Goal: Transaction & Acquisition: Download file/media

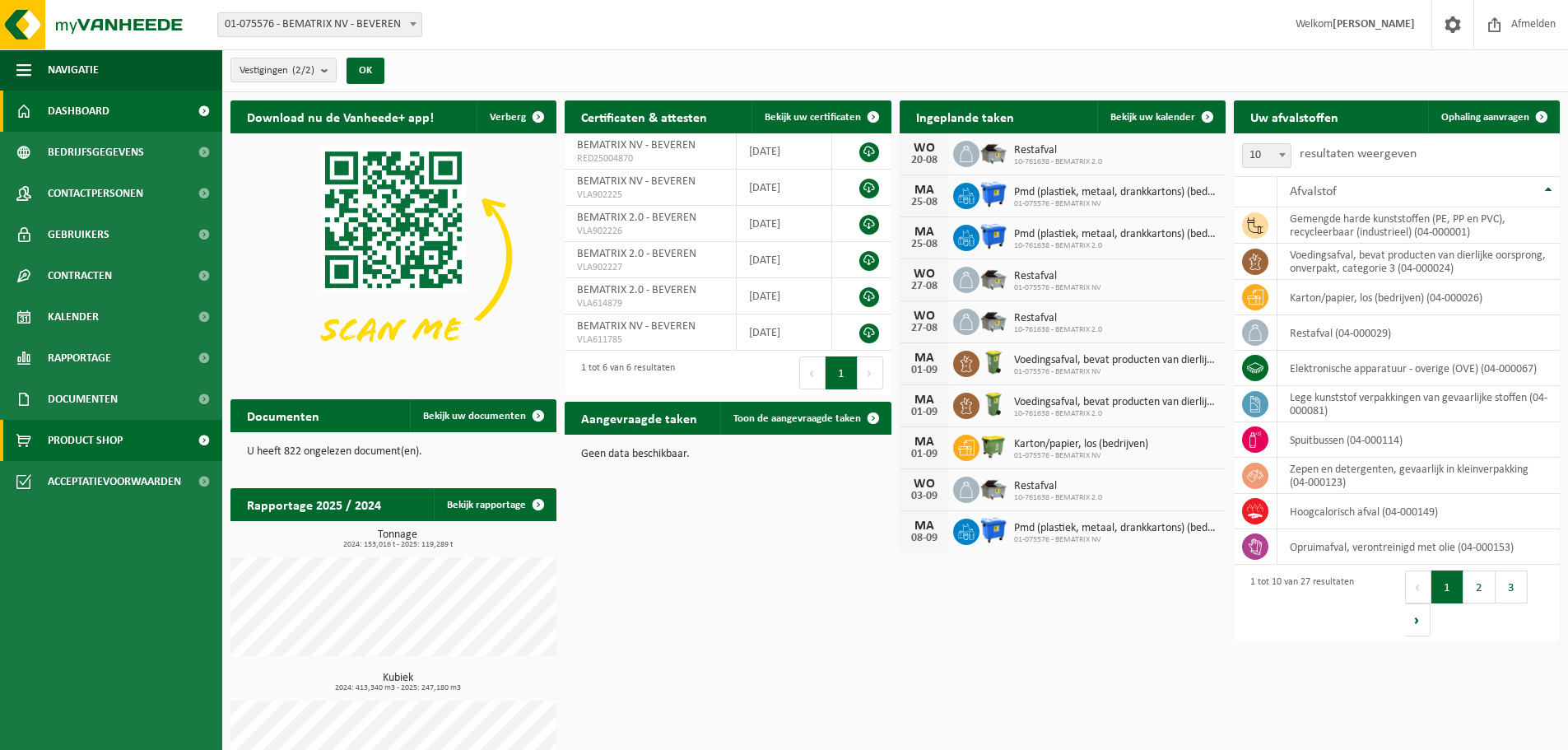
click at [94, 446] on span "Product Shop" at bounding box center [86, 440] width 75 height 41
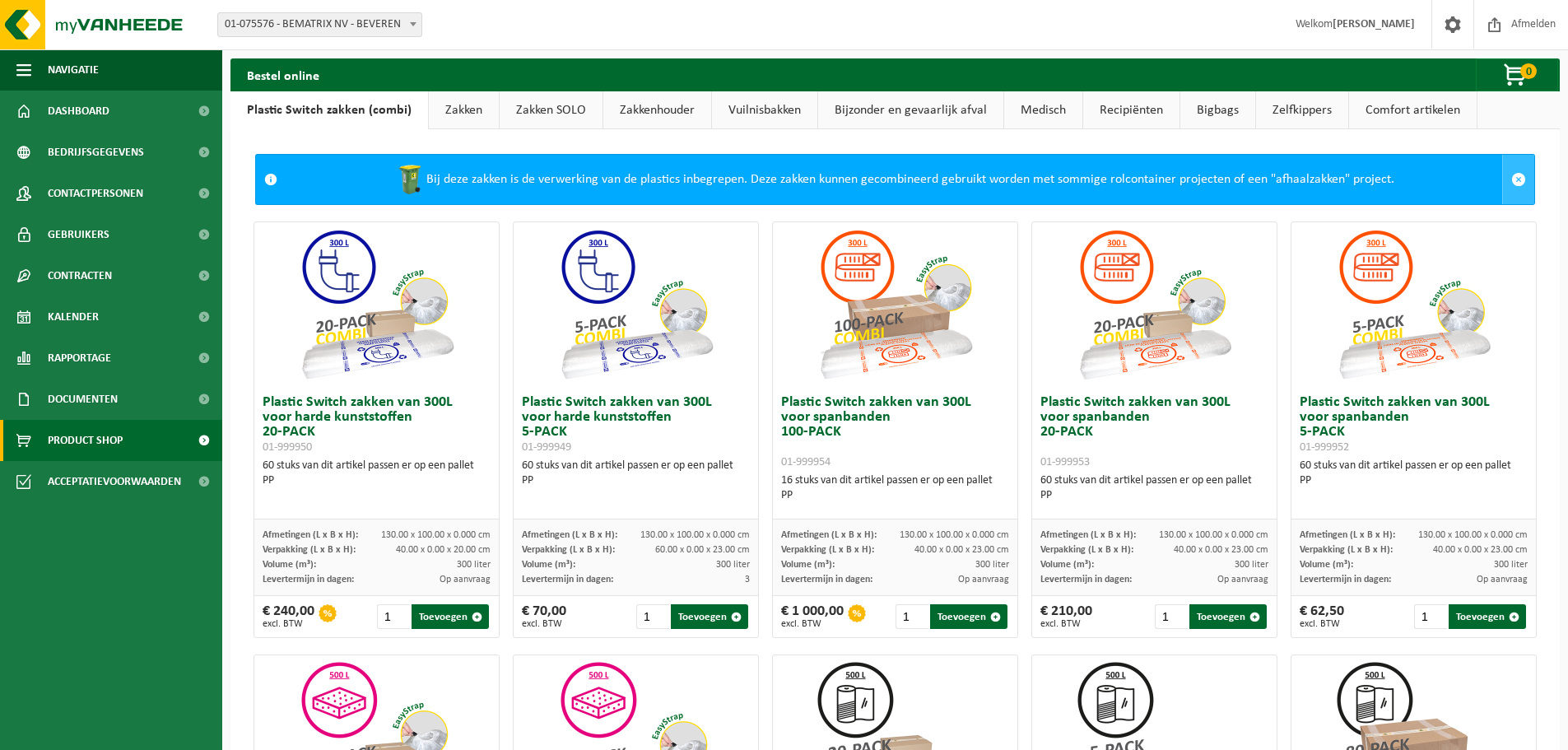
click at [1511, 181] on span at bounding box center [1518, 179] width 15 height 15
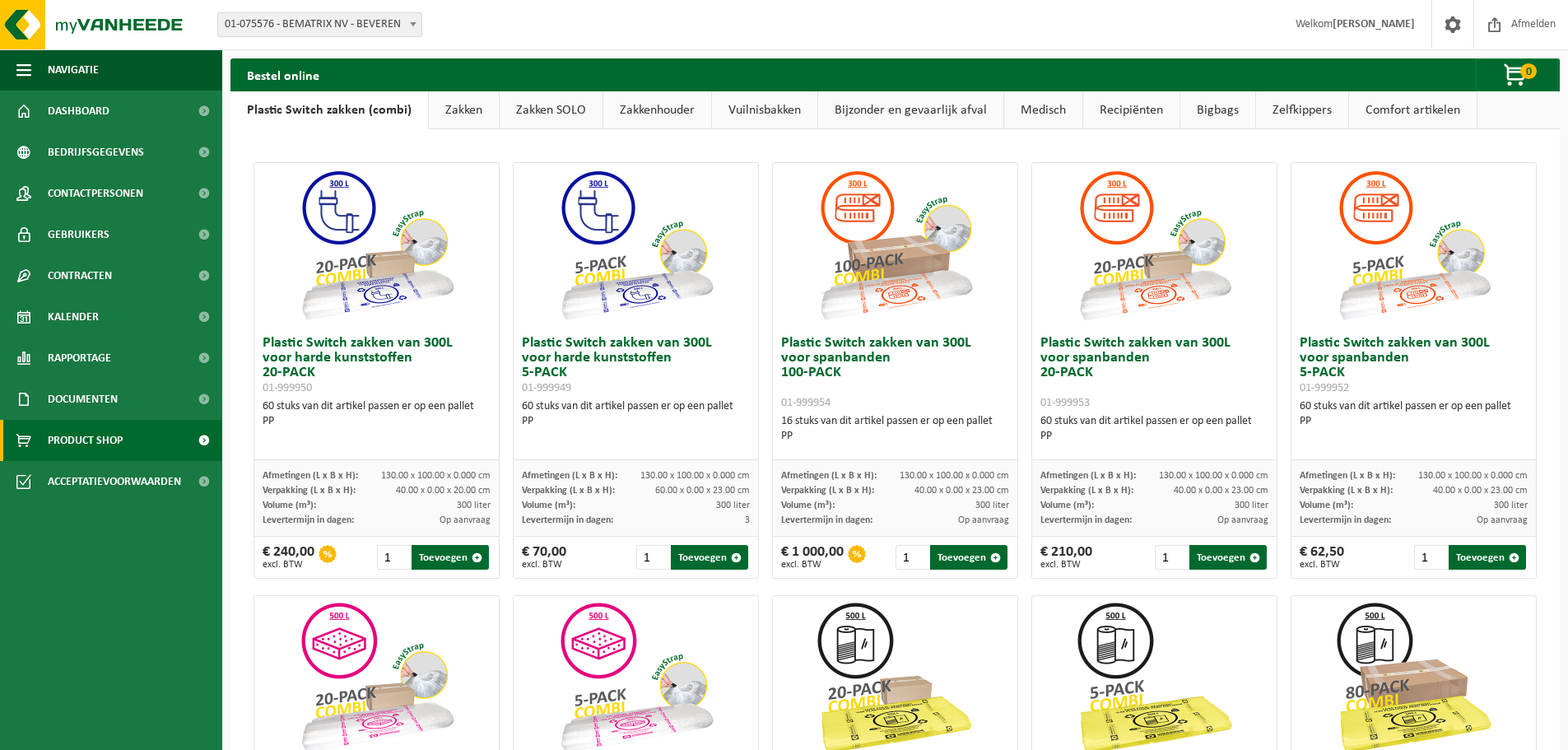
click at [467, 102] on link "Zakken" at bounding box center [464, 109] width 70 height 38
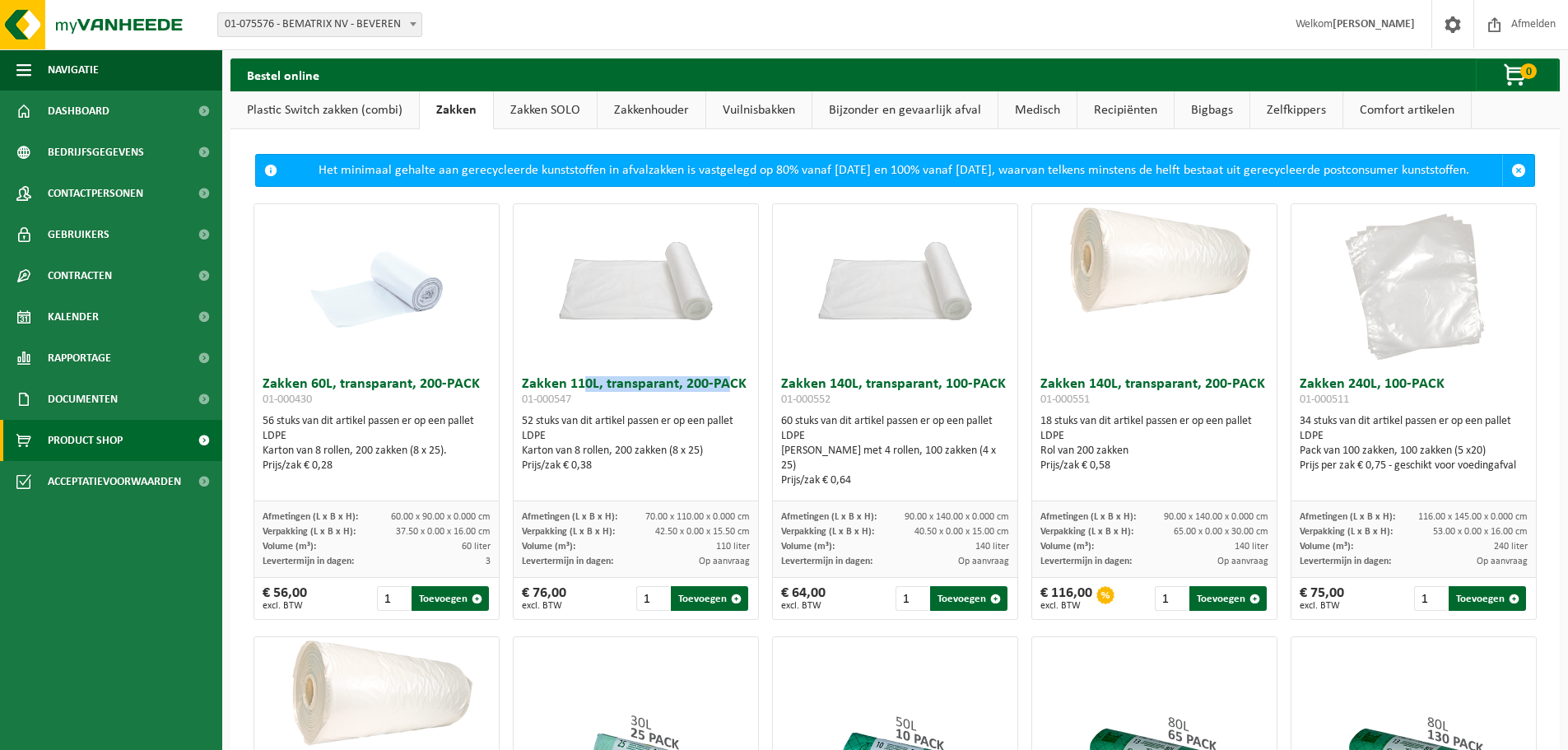
drag, startPoint x: 577, startPoint y: 396, endPoint x: 718, endPoint y: 396, distance: 141.0
click at [718, 396] on h3 "Zakken 110L, transparant, 200-PACK 01-000547" at bounding box center [635, 394] width 228 height 33
click at [1522, 72] on span "0" at bounding box center [1529, 71] width 17 height 16
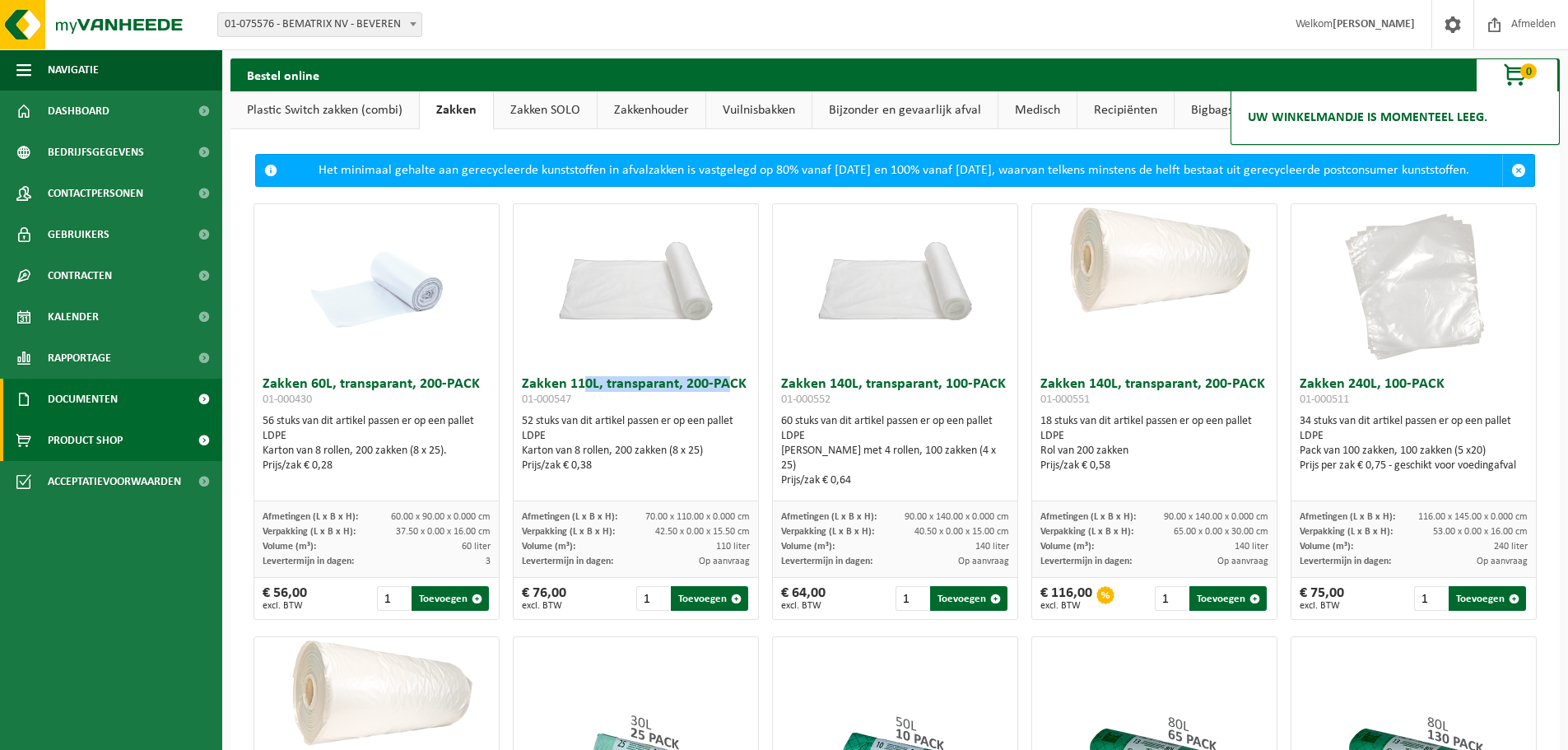
click at [61, 392] on span "Documenten" at bounding box center [83, 399] width 70 height 41
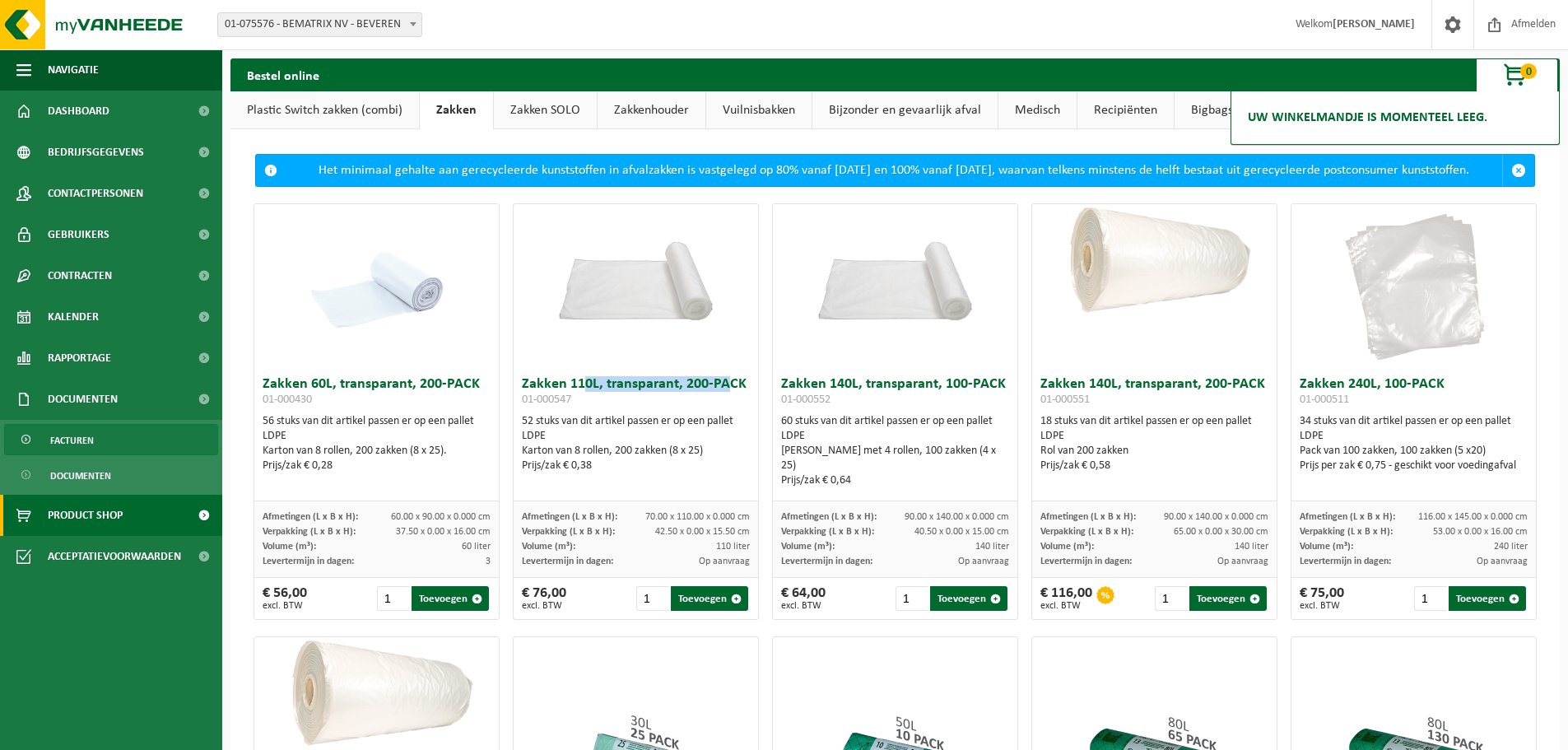
click at [65, 442] on span "Facturen" at bounding box center [72, 440] width 44 height 32
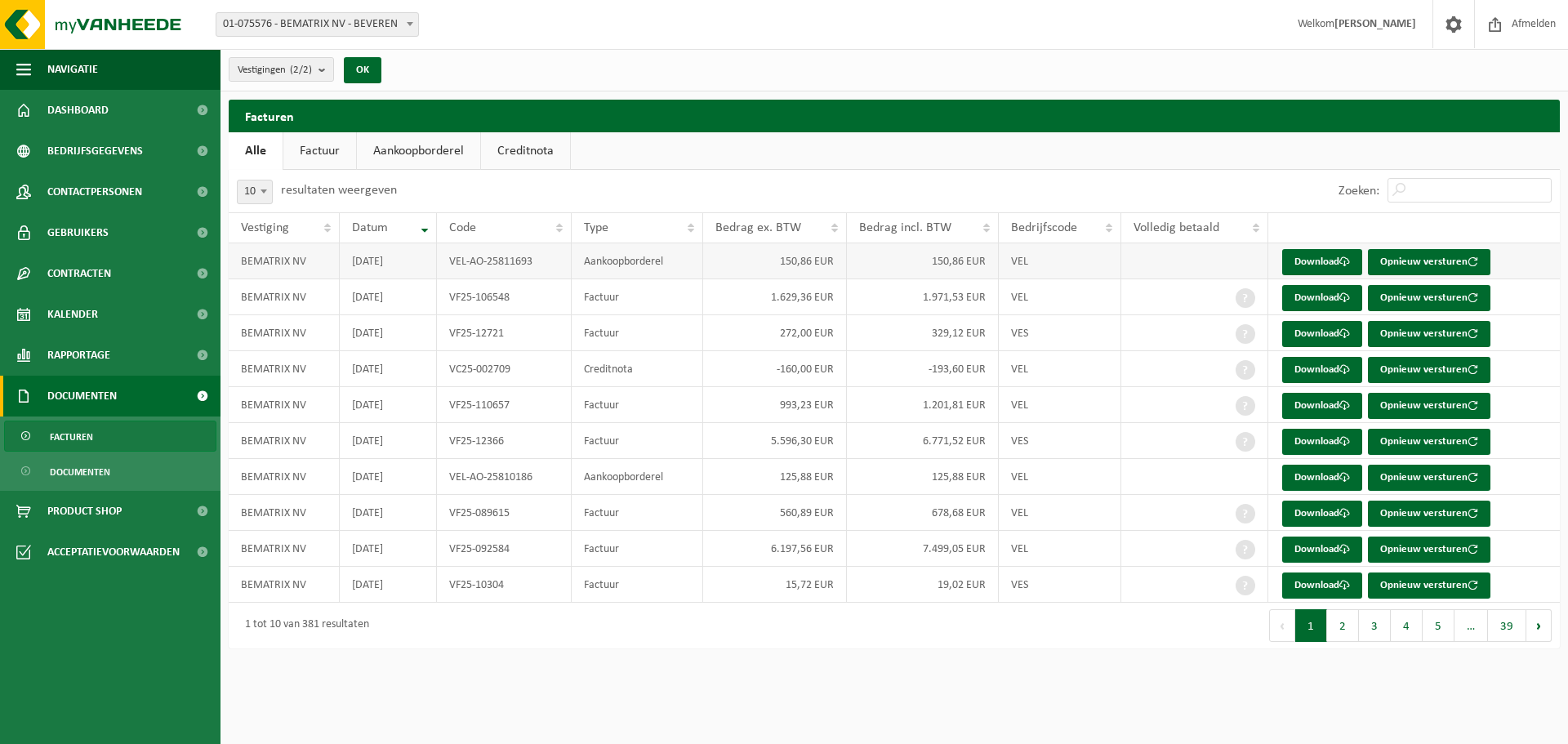
click at [261, 262] on td "BEMATRIX NV" at bounding box center [284, 260] width 111 height 36
click at [481, 263] on td "VEL-AO-25811693" at bounding box center [504, 260] width 135 height 36
drag, startPoint x: 612, startPoint y: 267, endPoint x: 775, endPoint y: 267, distance: 163.0
click at [614, 267] on td "Aankoopborderel" at bounding box center [637, 260] width 131 height 36
click at [807, 266] on td "150,86 EUR" at bounding box center [775, 260] width 144 height 36
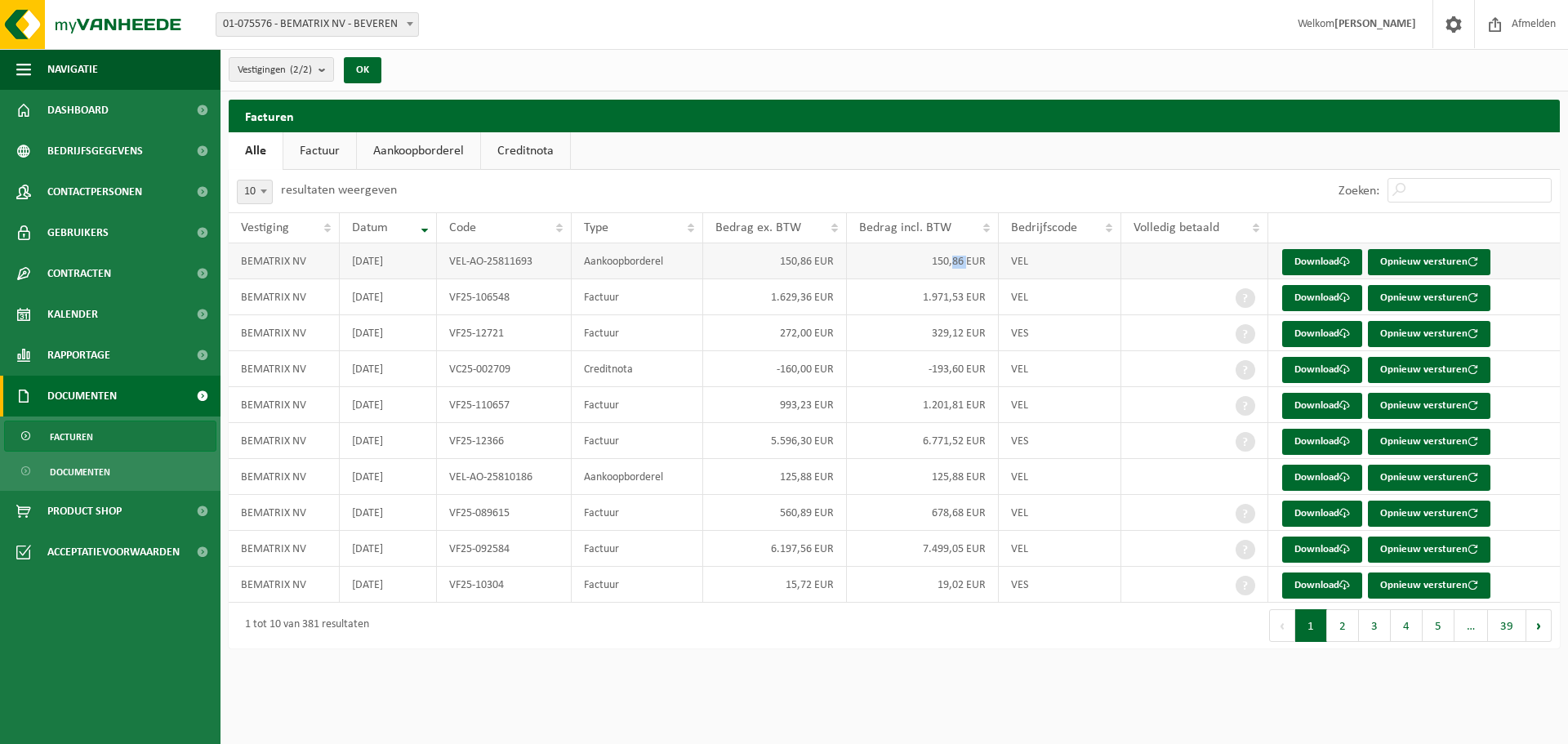
drag, startPoint x: 956, startPoint y: 267, endPoint x: 1034, endPoint y: 267, distance: 78.0
click at [988, 267] on td "150,86 EUR" at bounding box center [923, 260] width 152 height 36
click at [1334, 255] on link "Download" at bounding box center [1322, 262] width 80 height 26
click at [1319, 586] on link "Download" at bounding box center [1322, 585] width 80 height 26
click at [1354, 618] on button "2" at bounding box center [1343, 626] width 32 height 33
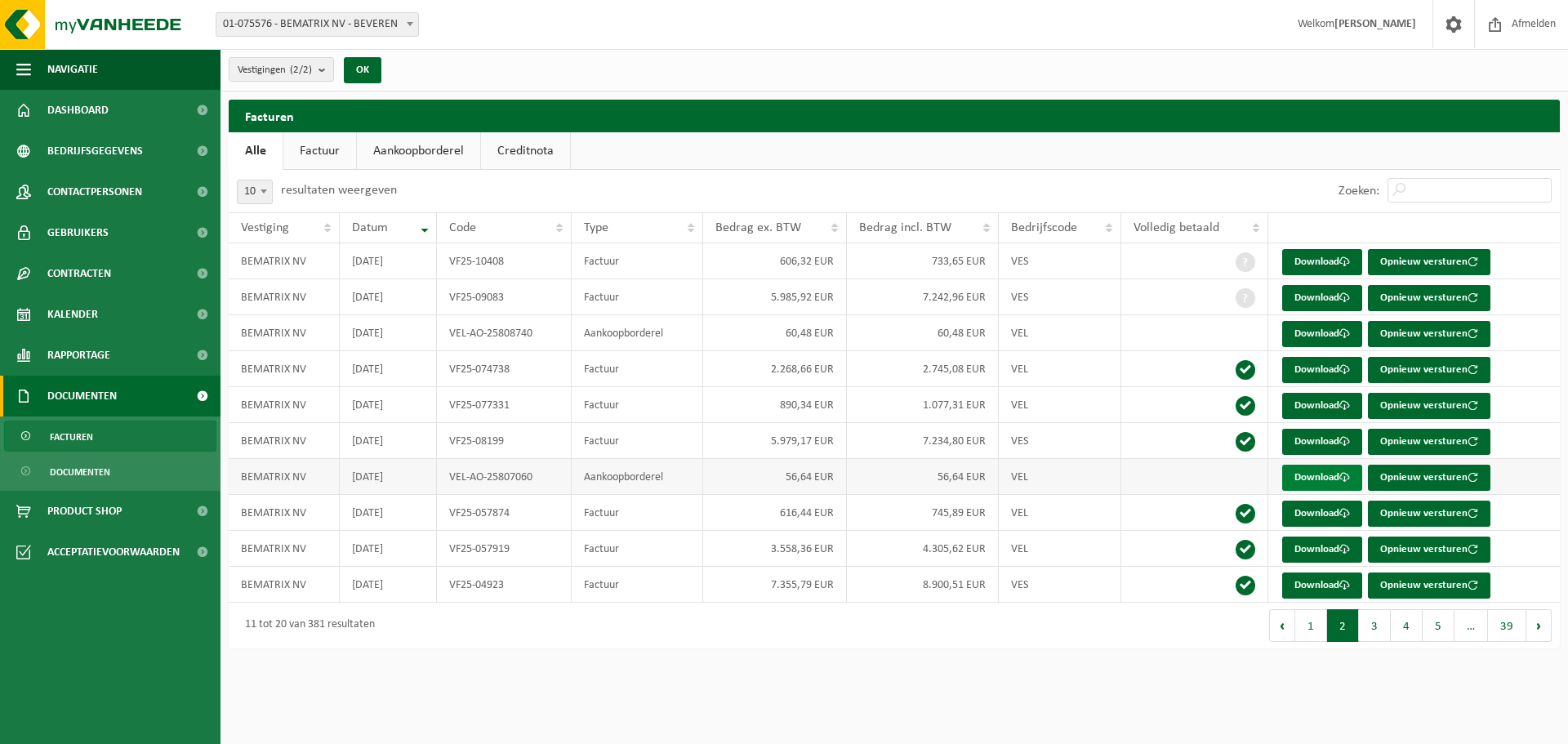
click at [1306, 476] on link "Download" at bounding box center [1322, 477] width 80 height 26
click at [1381, 627] on button "3" at bounding box center [1374, 626] width 32 height 33
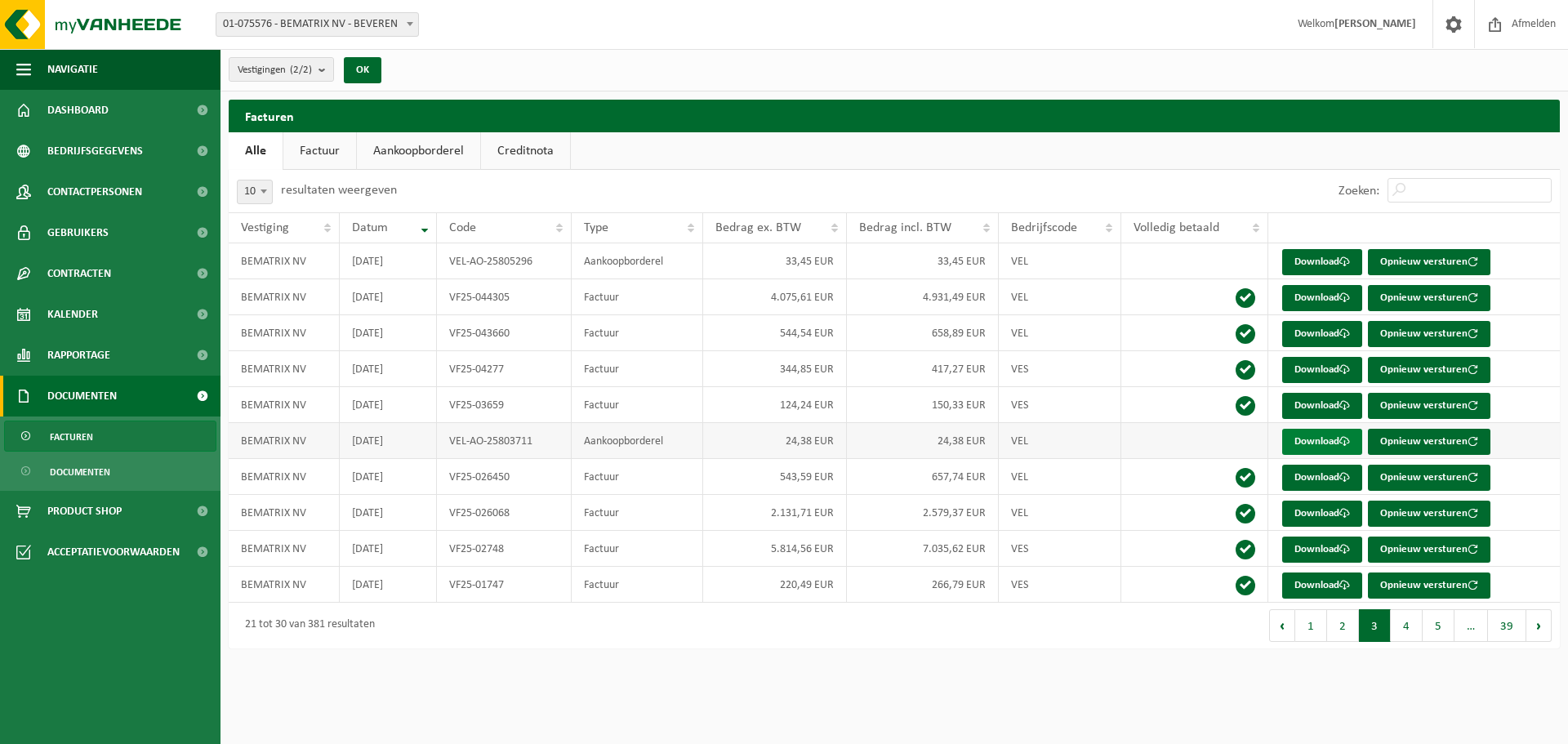
click at [1314, 449] on link "Download" at bounding box center [1322, 442] width 80 height 26
click at [1321, 263] on link "Download" at bounding box center [1322, 262] width 80 height 26
click at [1417, 629] on button "4" at bounding box center [1407, 626] width 32 height 33
click at [1304, 405] on link "Download" at bounding box center [1322, 406] width 80 height 26
click at [1436, 616] on button "5" at bounding box center [1439, 626] width 32 height 33
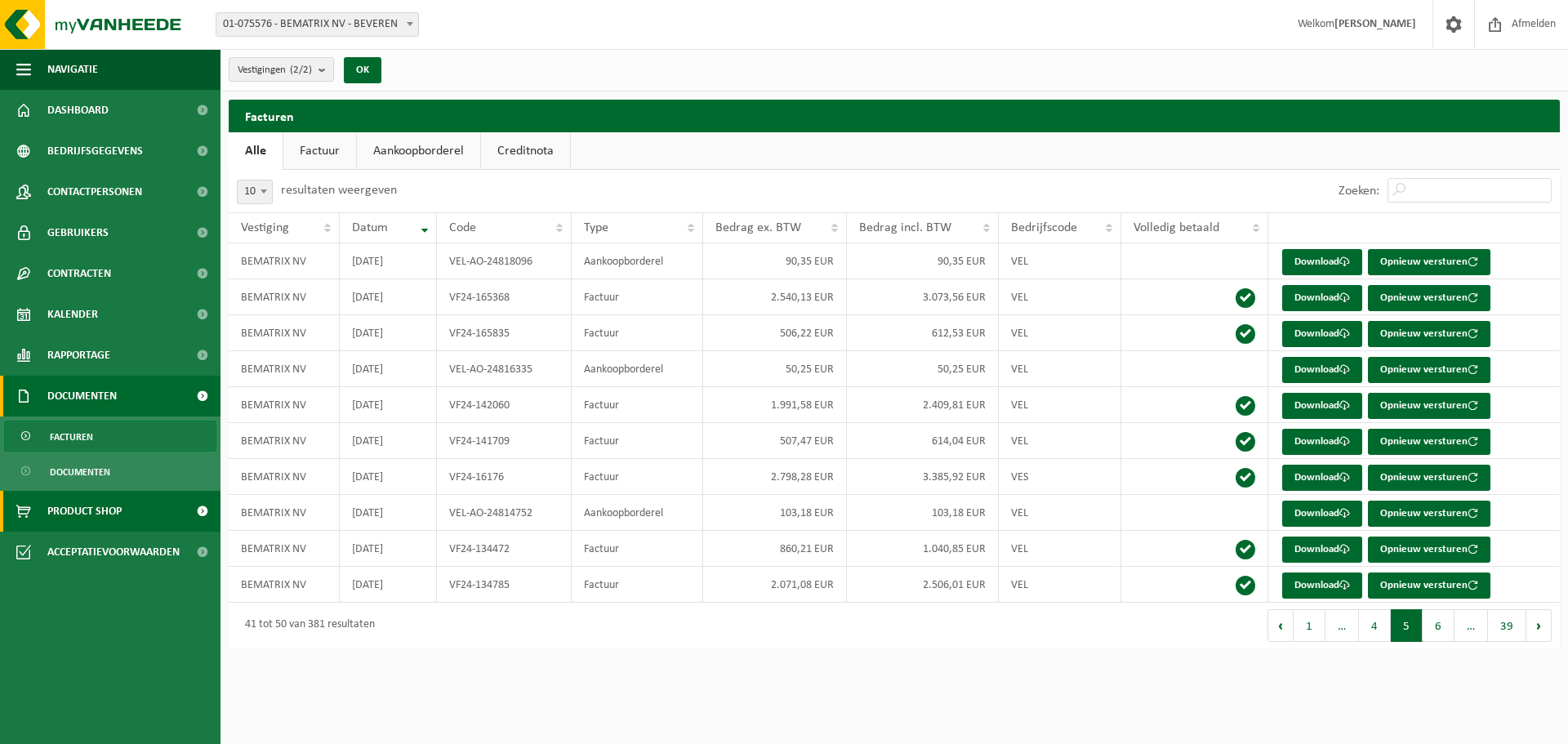
click at [145, 510] on link "Product Shop" at bounding box center [110, 510] width 221 height 41
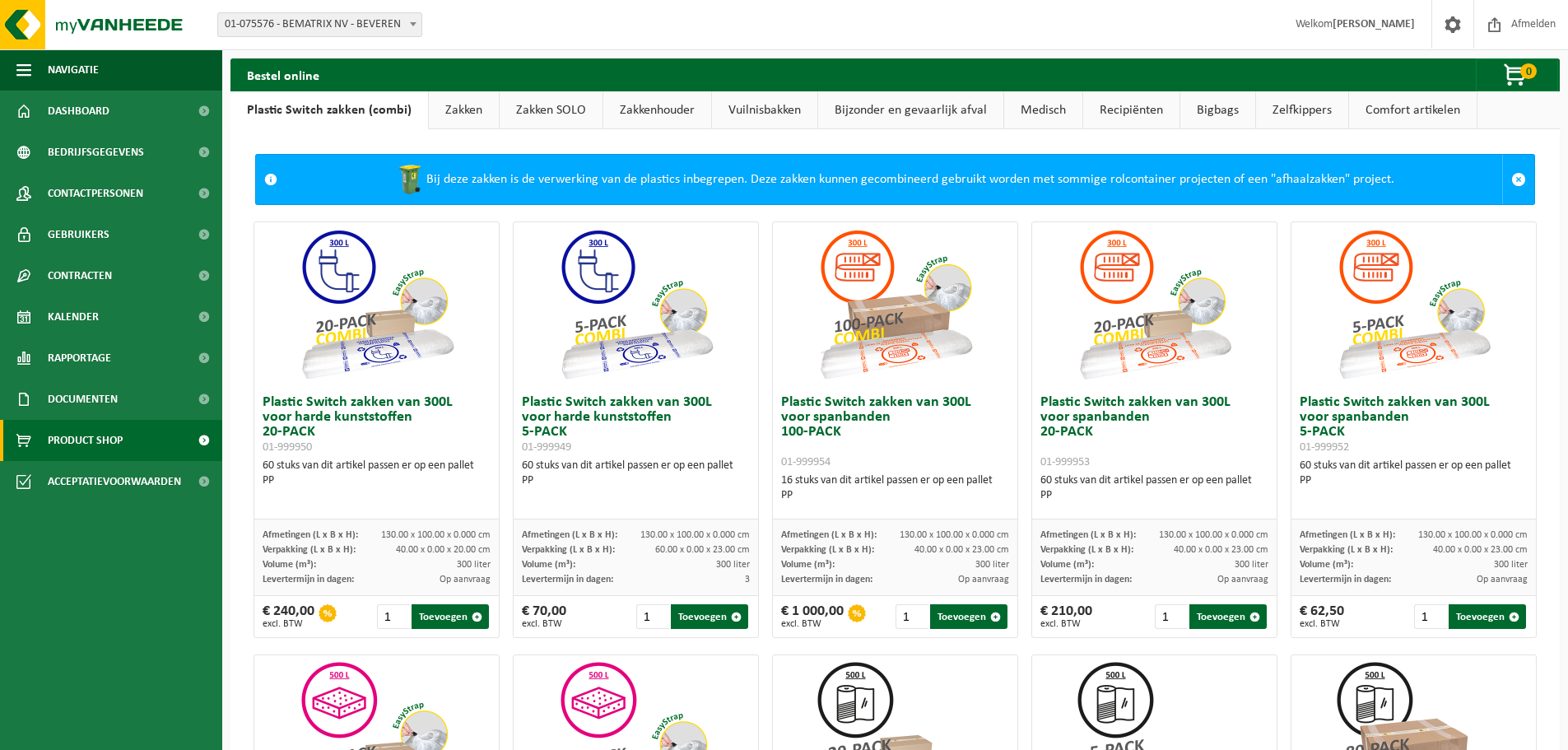
click at [446, 106] on link "Zakken" at bounding box center [464, 109] width 70 height 38
